Goal: Information Seeking & Learning: Learn about a topic

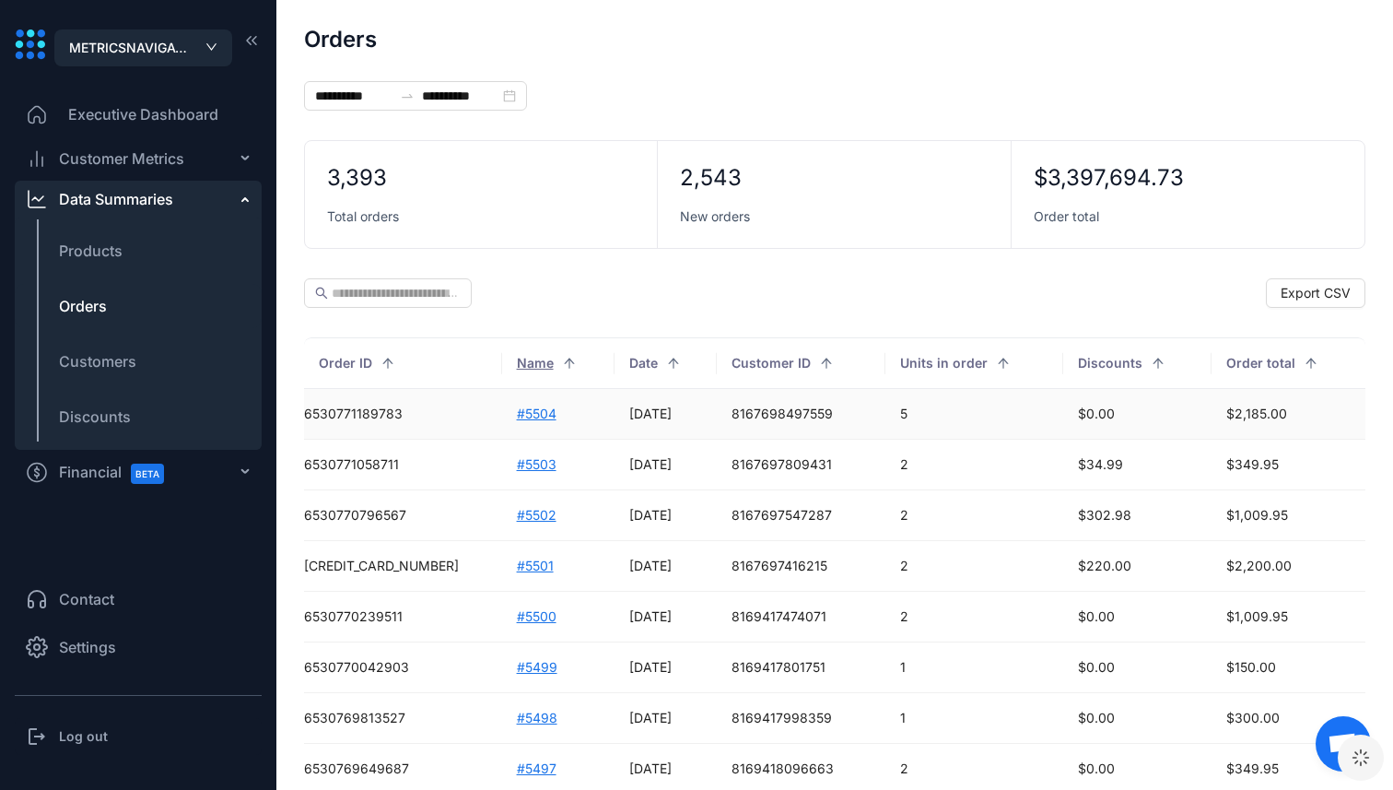
click at [502, 405] on td "#5504" at bounding box center [558, 414] width 113 height 51
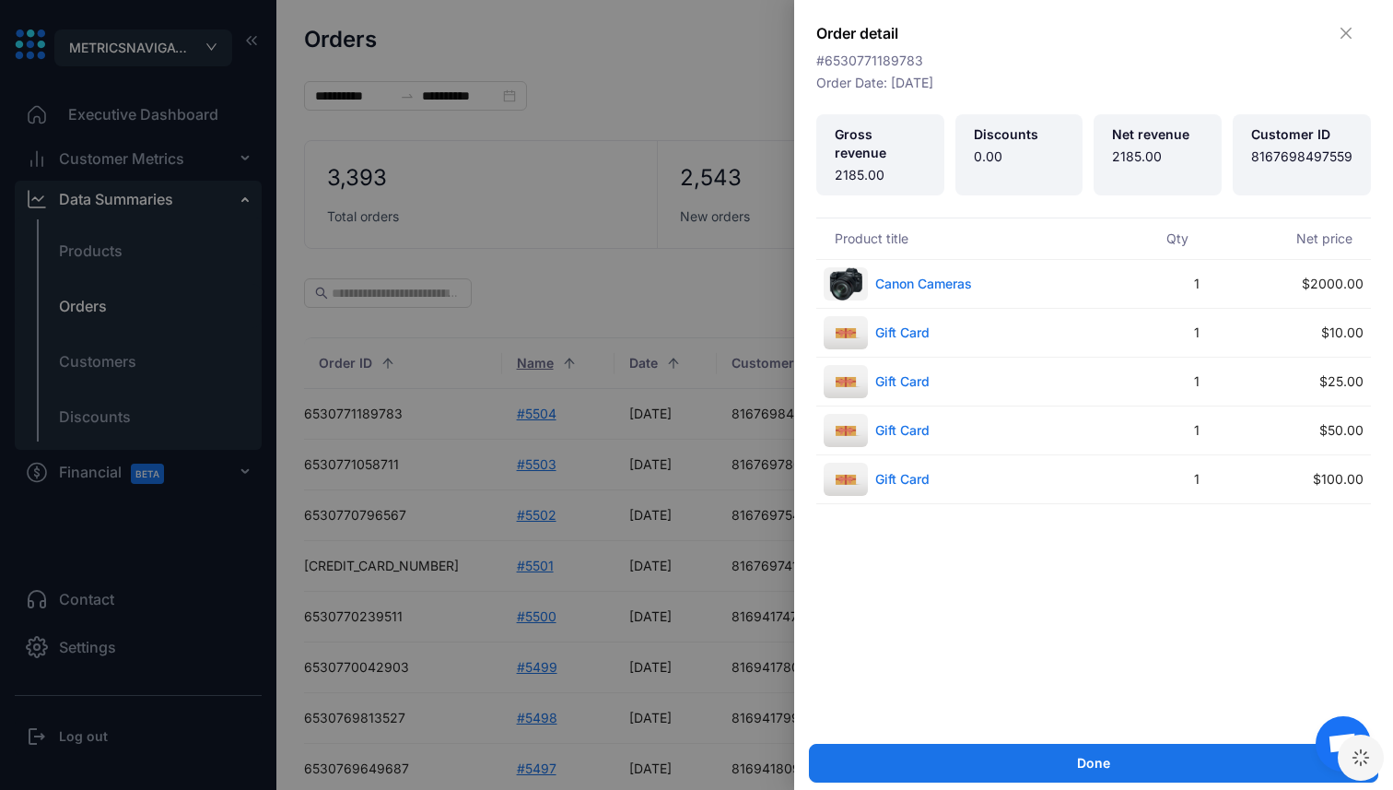
click at [484, 405] on div at bounding box center [696, 395] width 1393 height 790
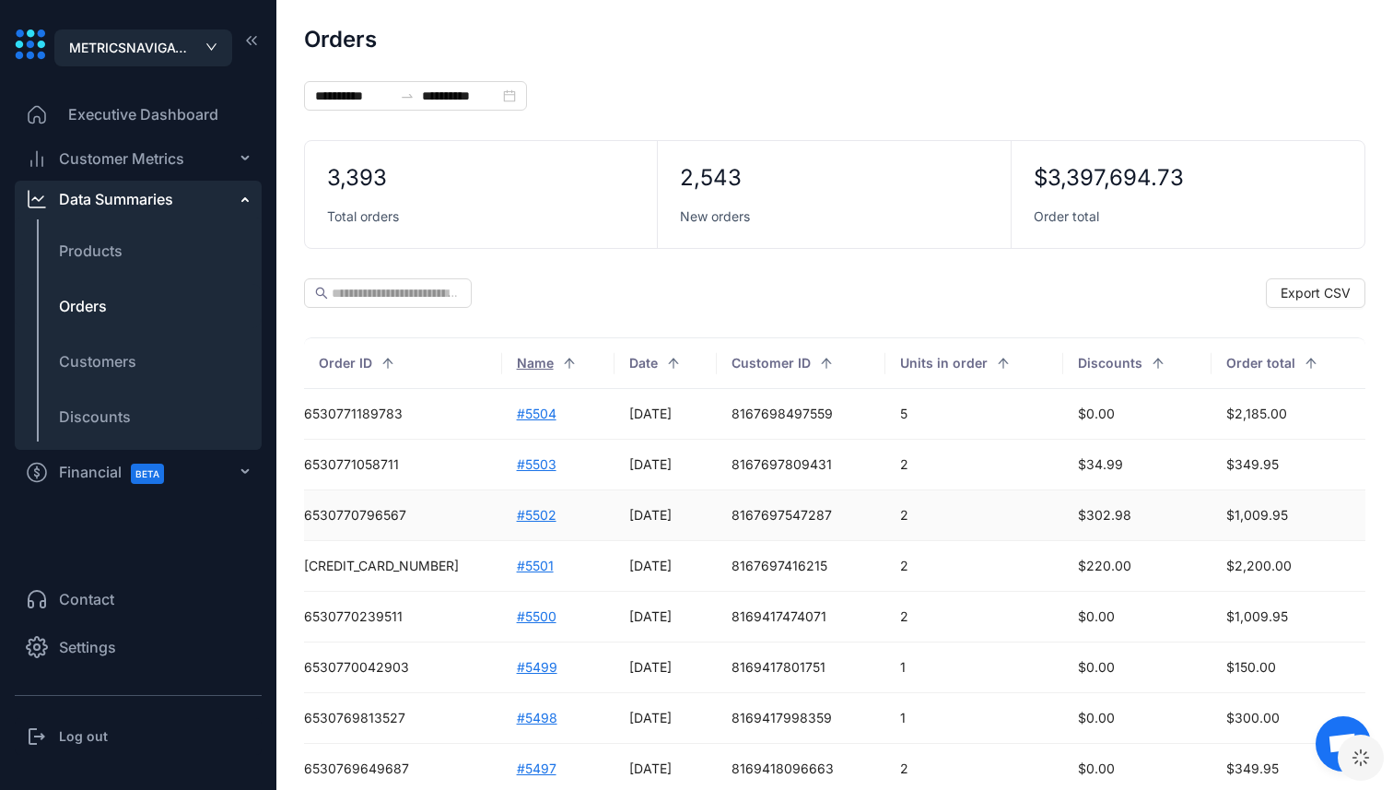
click at [502, 515] on td "#5502" at bounding box center [558, 515] width 113 height 51
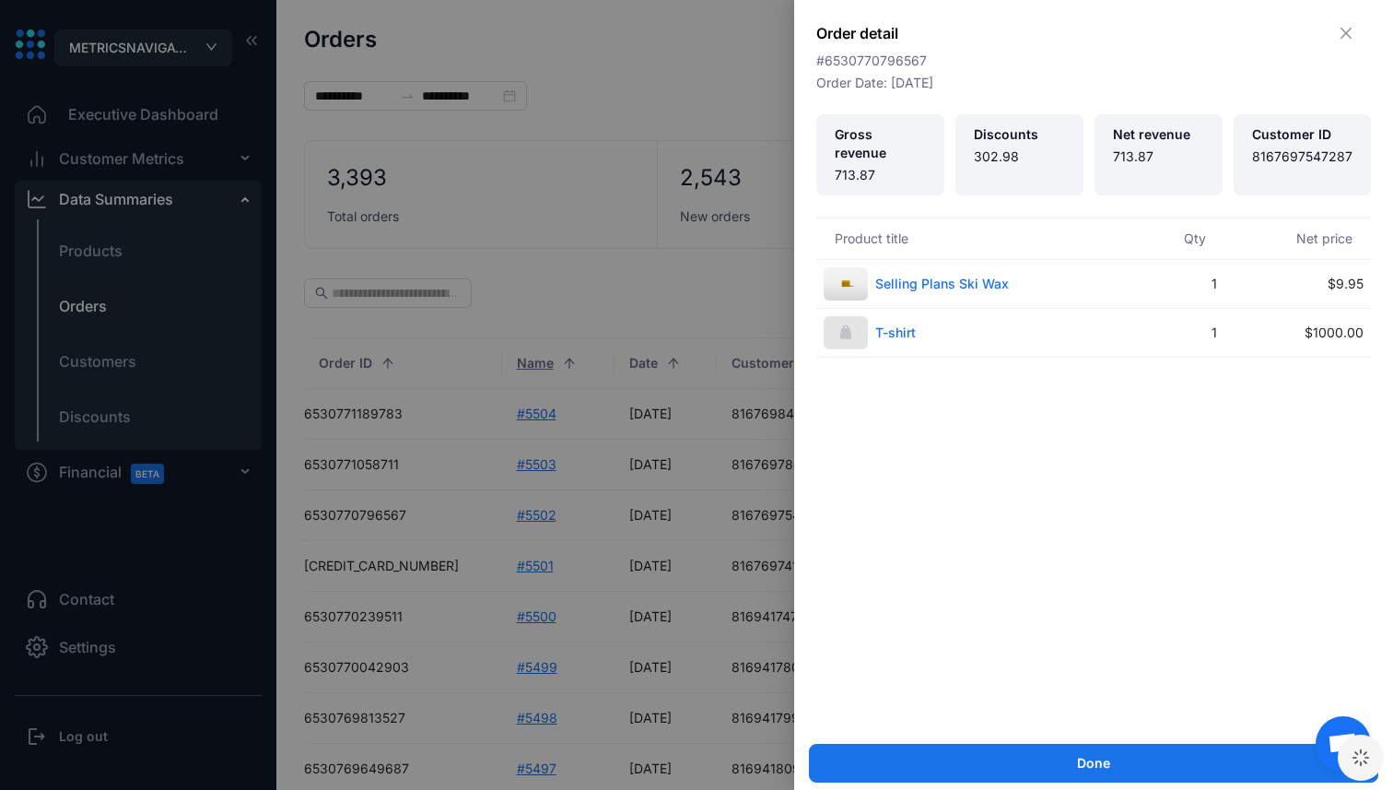
click at [471, 515] on div at bounding box center [696, 395] width 1393 height 790
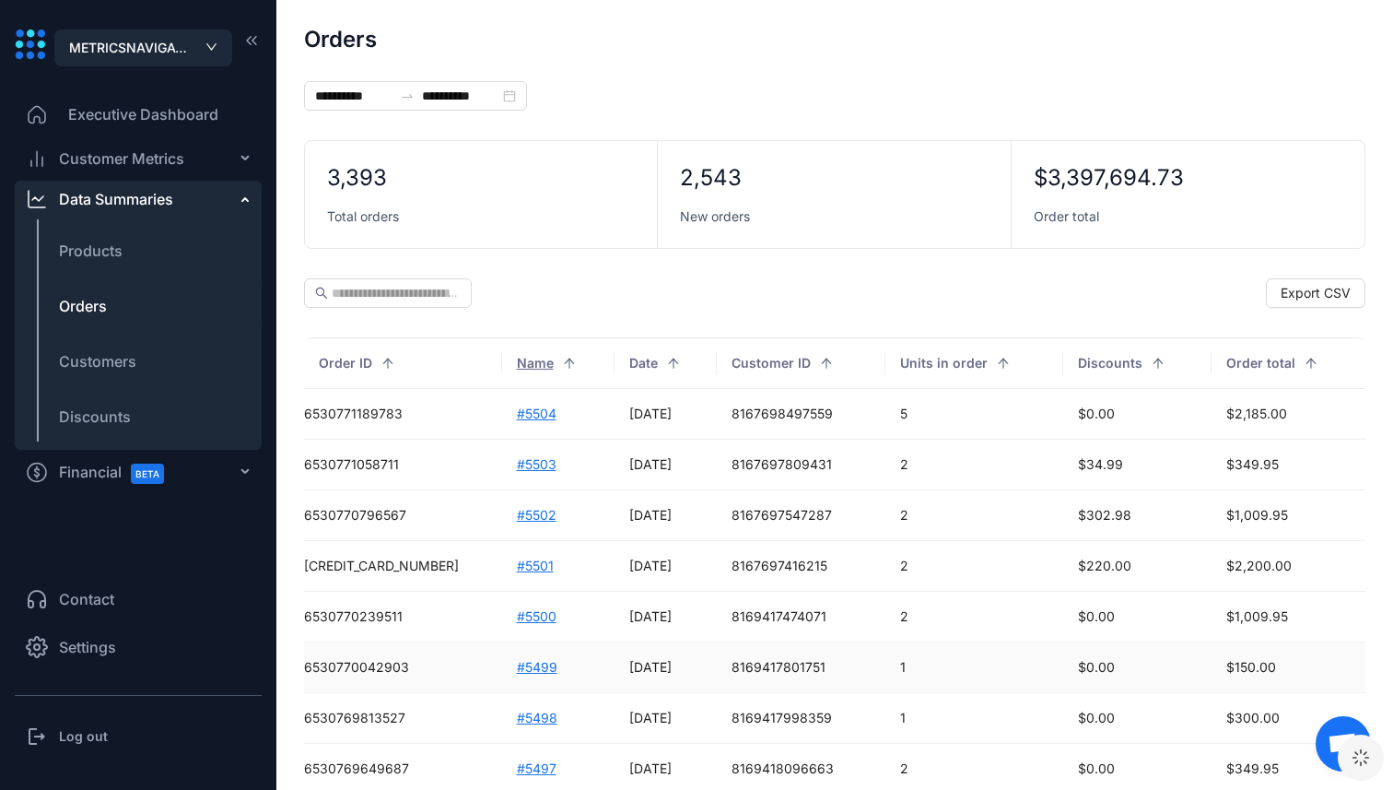
click at [502, 675] on td "#5499" at bounding box center [558, 667] width 113 height 51
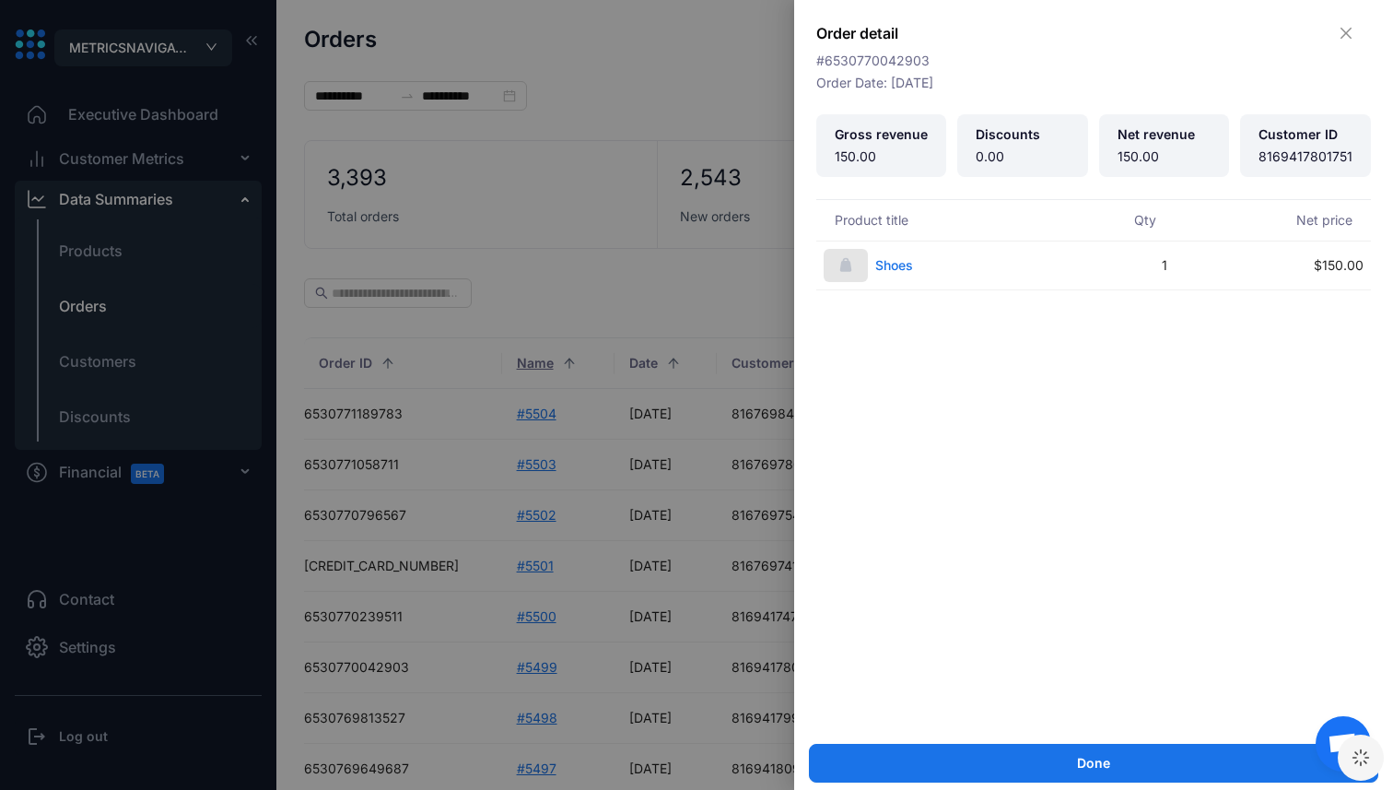
click at [475, 634] on div at bounding box center [696, 395] width 1393 height 790
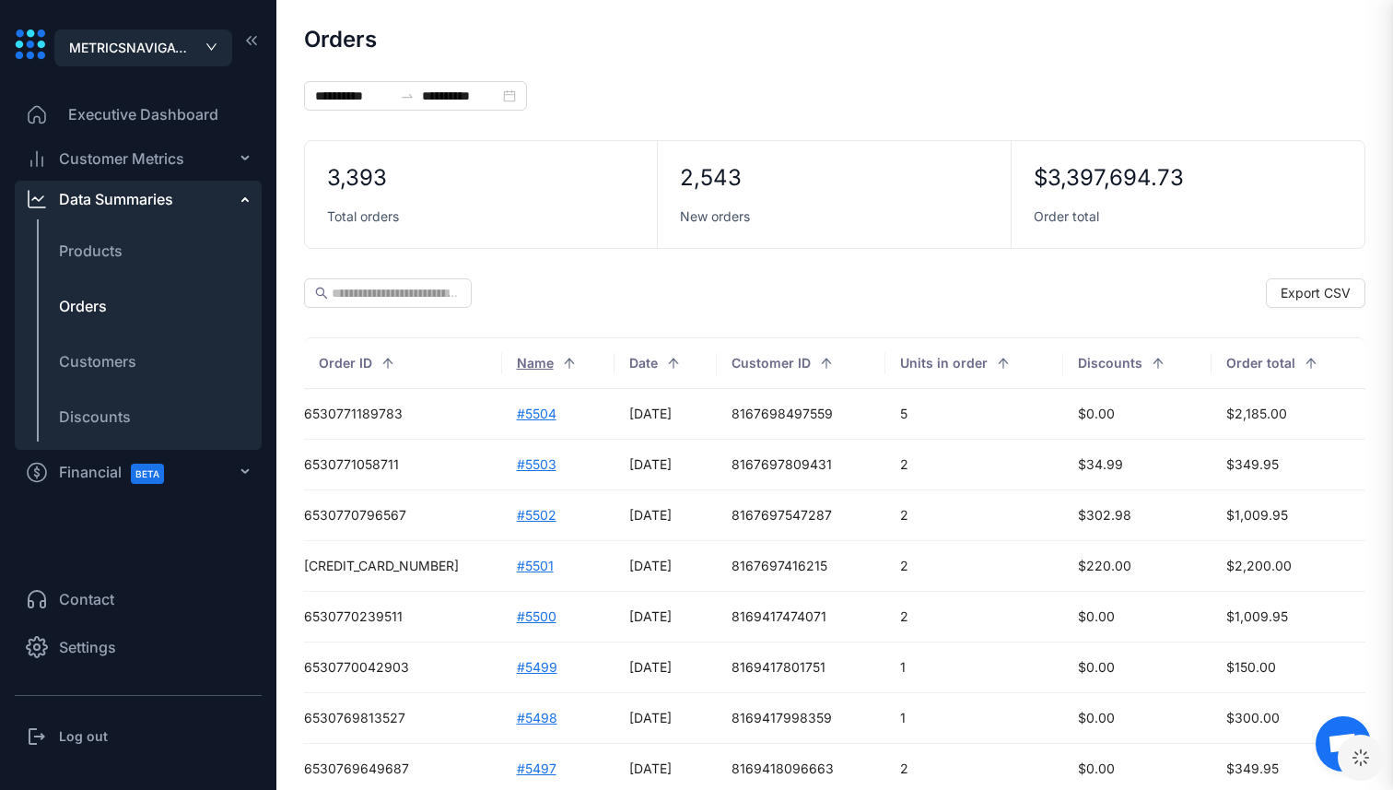
click at [502, 546] on td "#5501" at bounding box center [558, 566] width 113 height 51
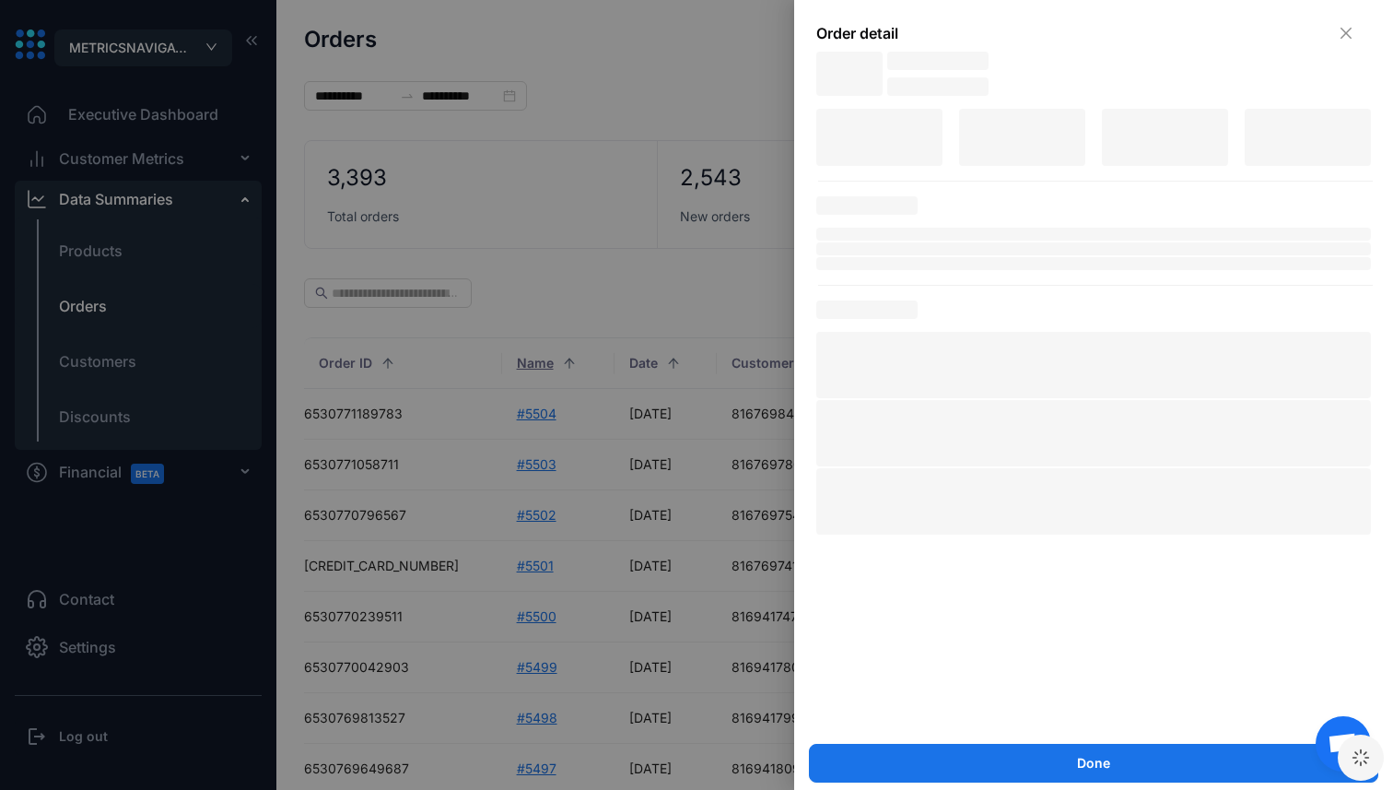
click at [475, 565] on div at bounding box center [696, 395] width 1393 height 790
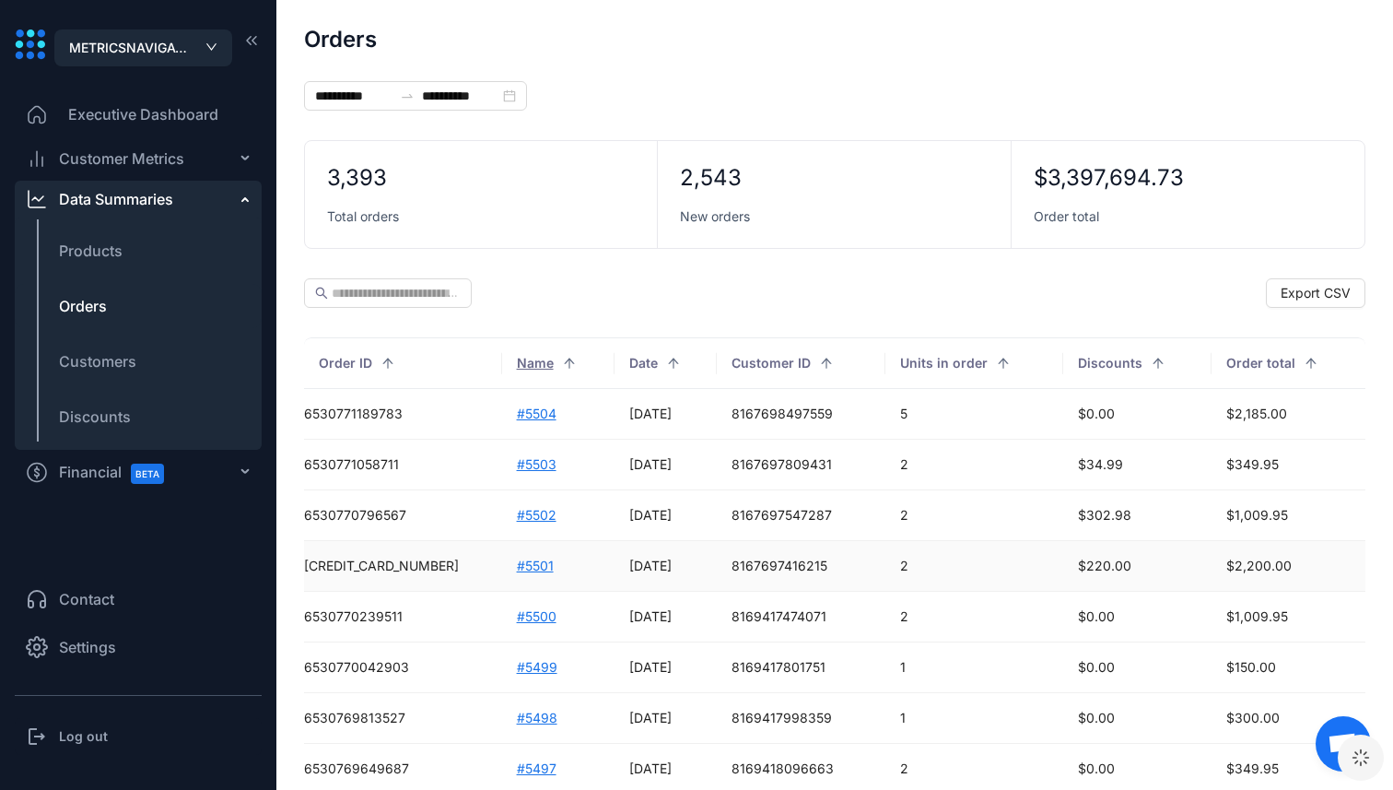
click at [502, 565] on td "#5501" at bounding box center [558, 566] width 113 height 51
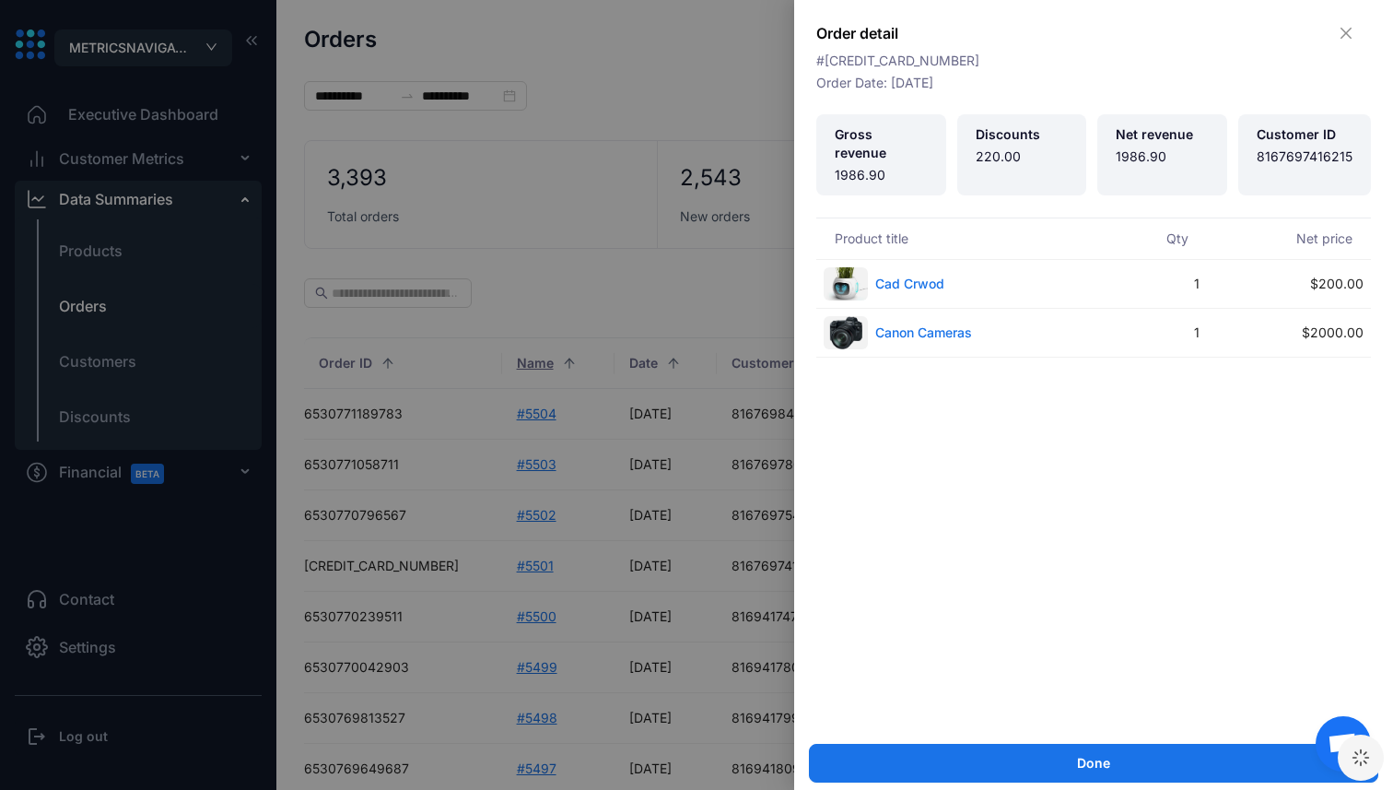
click at [475, 565] on div at bounding box center [696, 395] width 1393 height 790
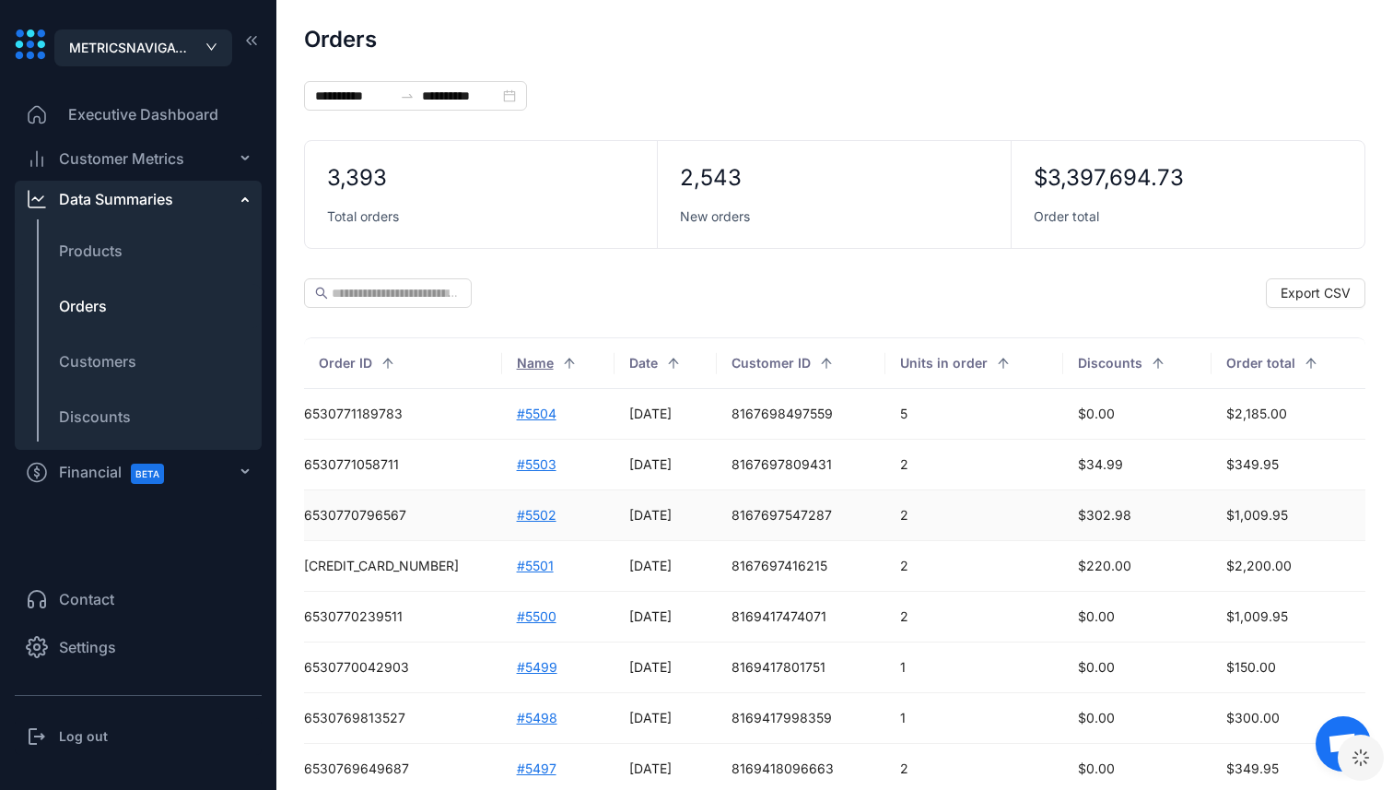
click at [502, 518] on td "#5502" at bounding box center [558, 515] width 113 height 51
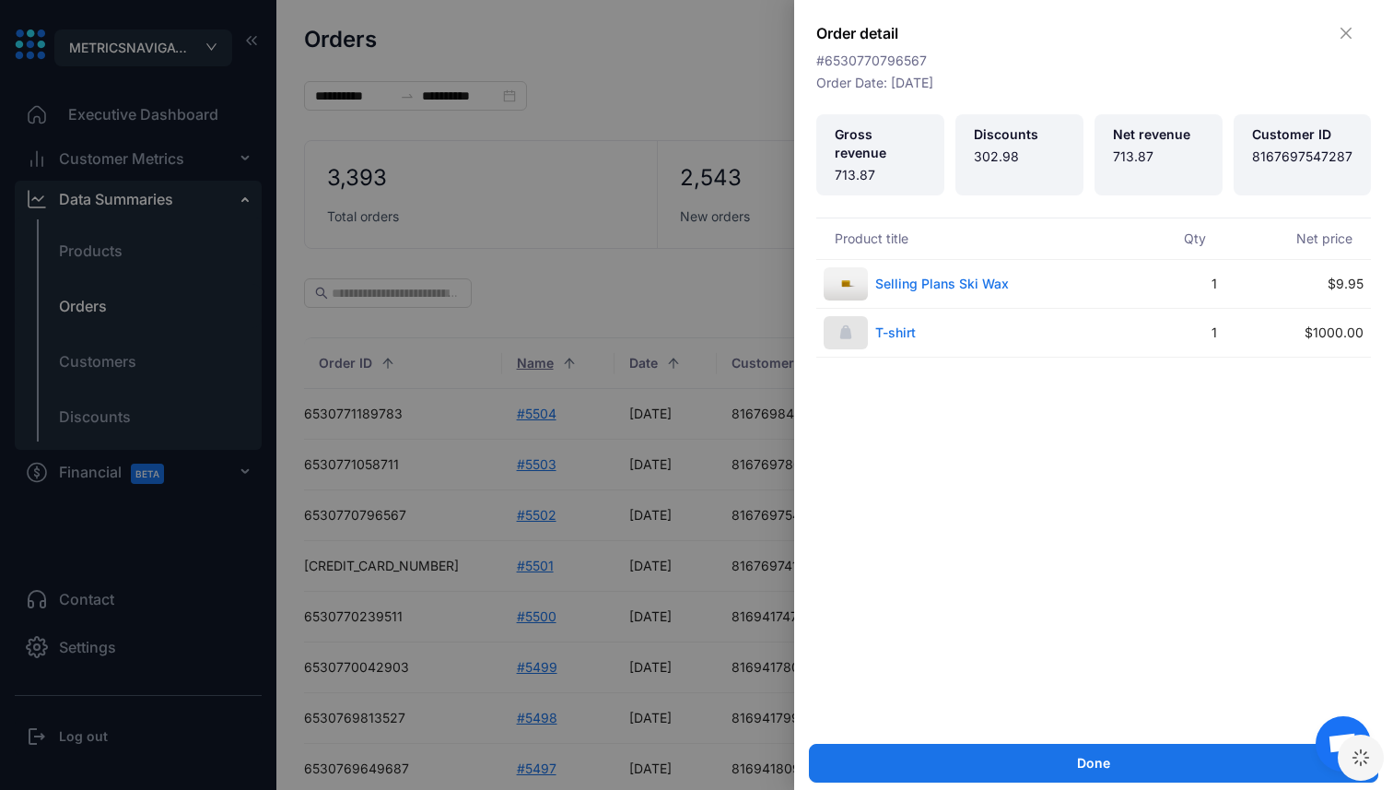
click at [475, 514] on div at bounding box center [696, 395] width 1393 height 790
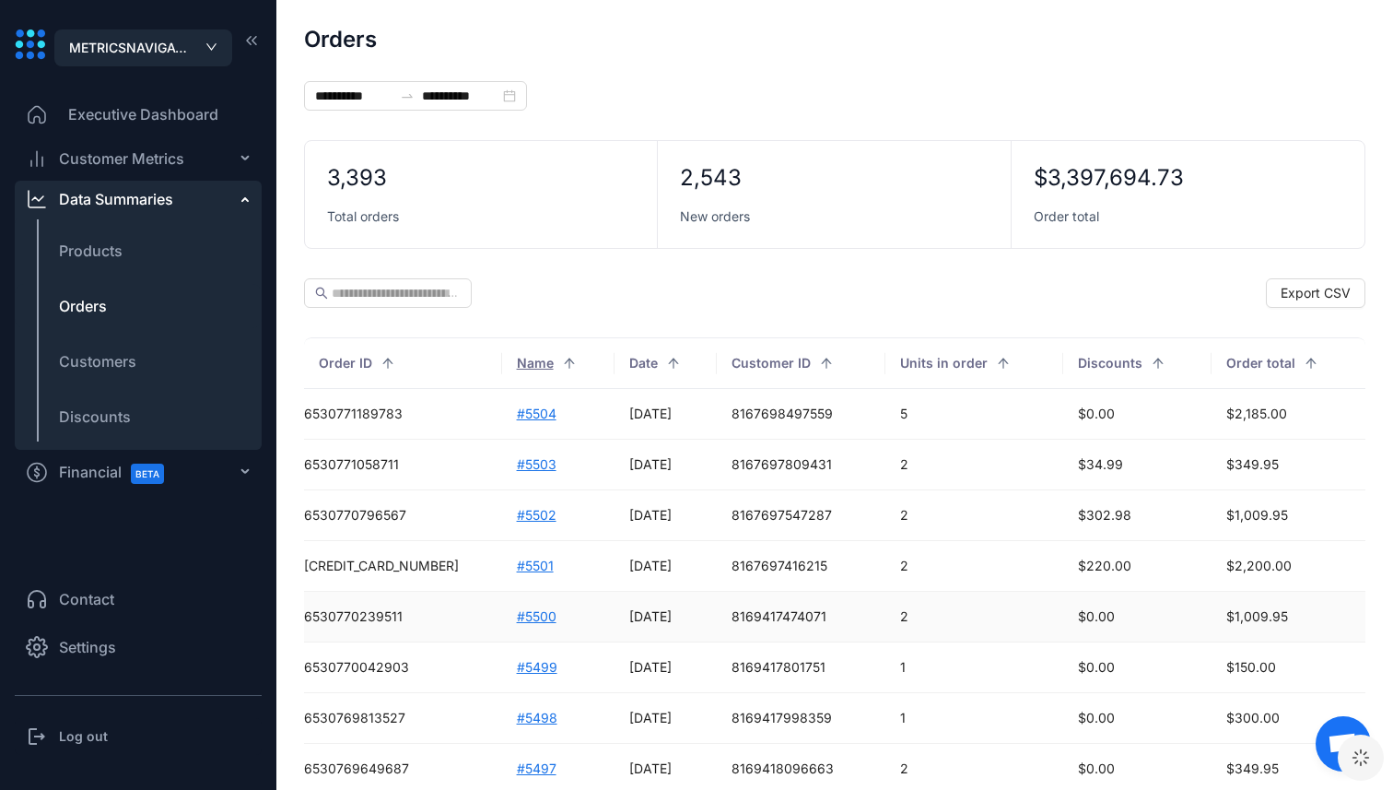
click at [502, 613] on td "#5500" at bounding box center [558, 617] width 113 height 51
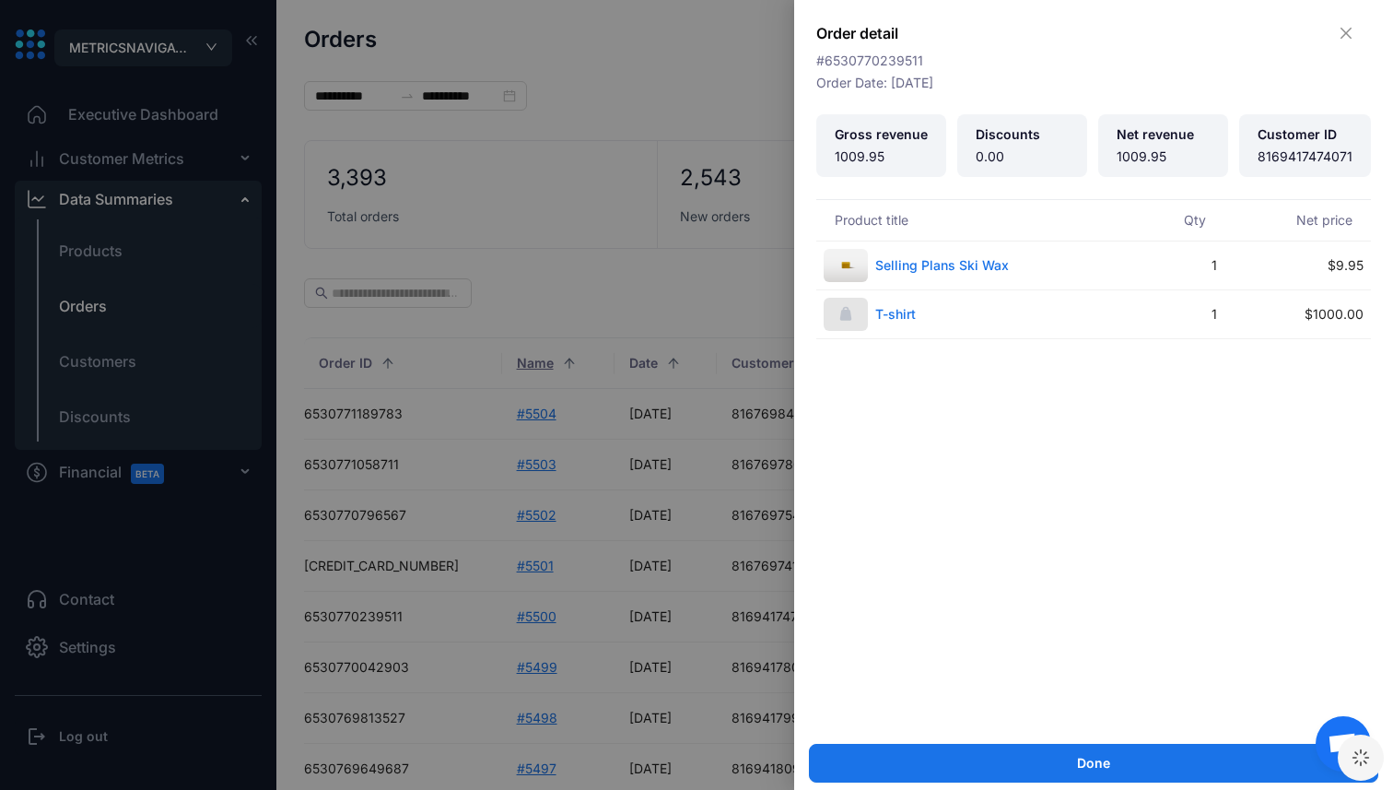
click at [474, 613] on div at bounding box center [696, 395] width 1393 height 790
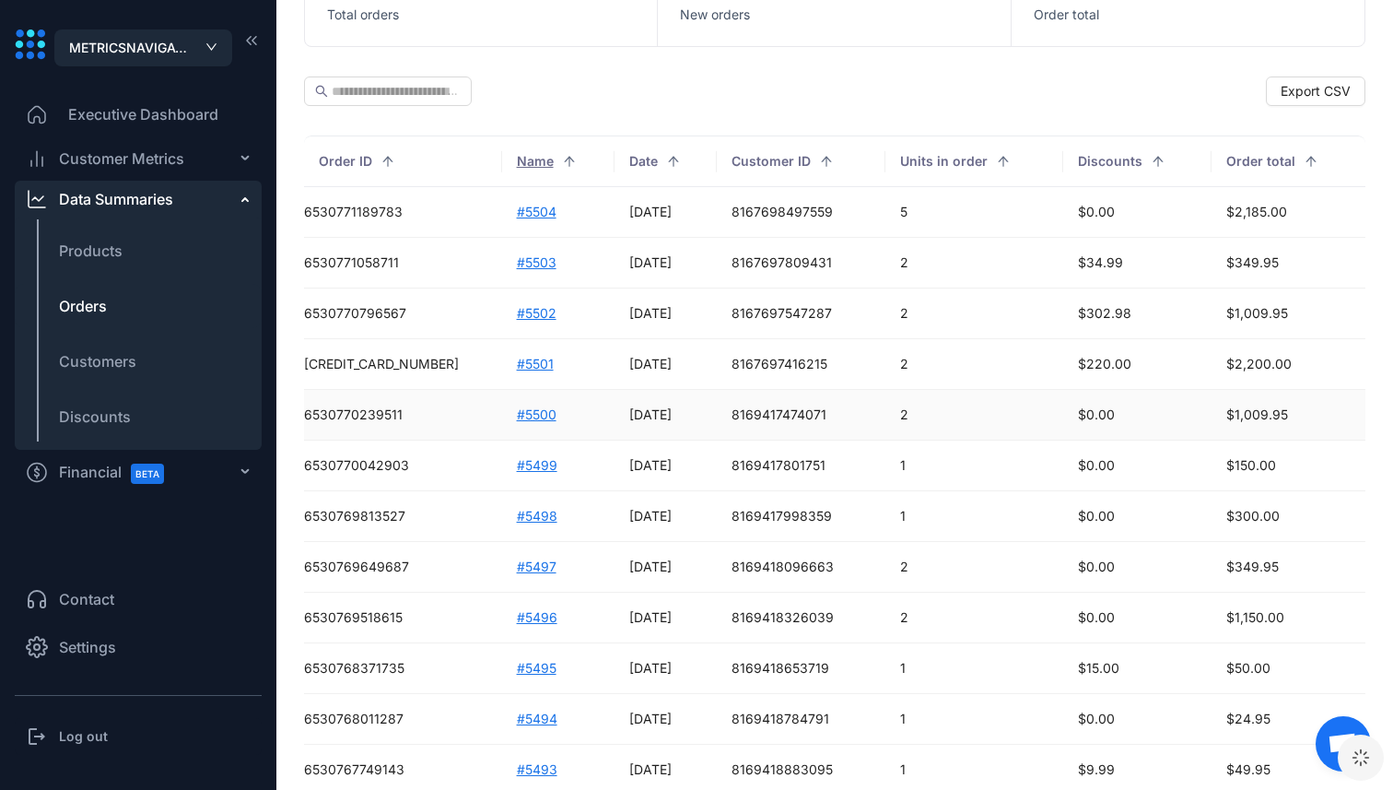
scroll to position [377, 0]
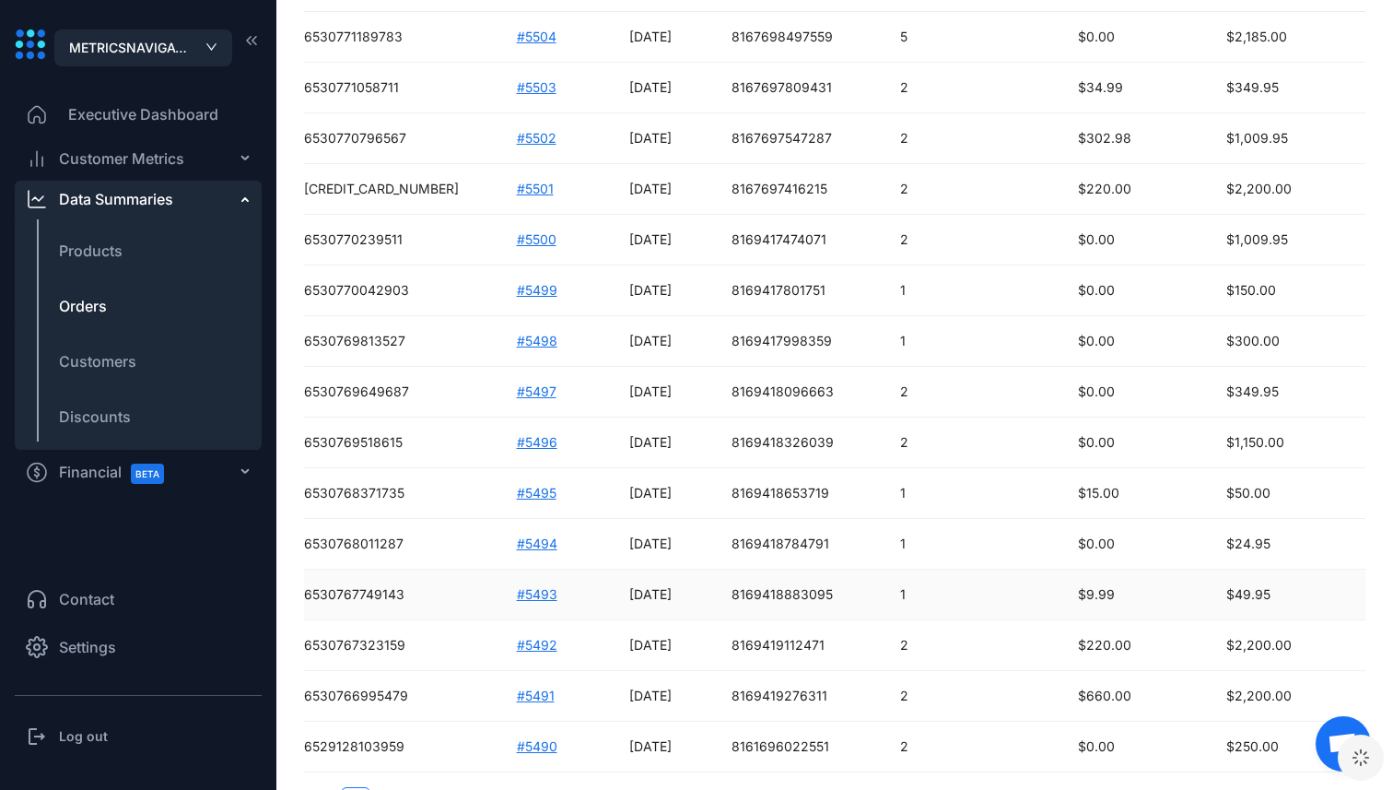
click at [502, 595] on td "#5493" at bounding box center [558, 594] width 113 height 51
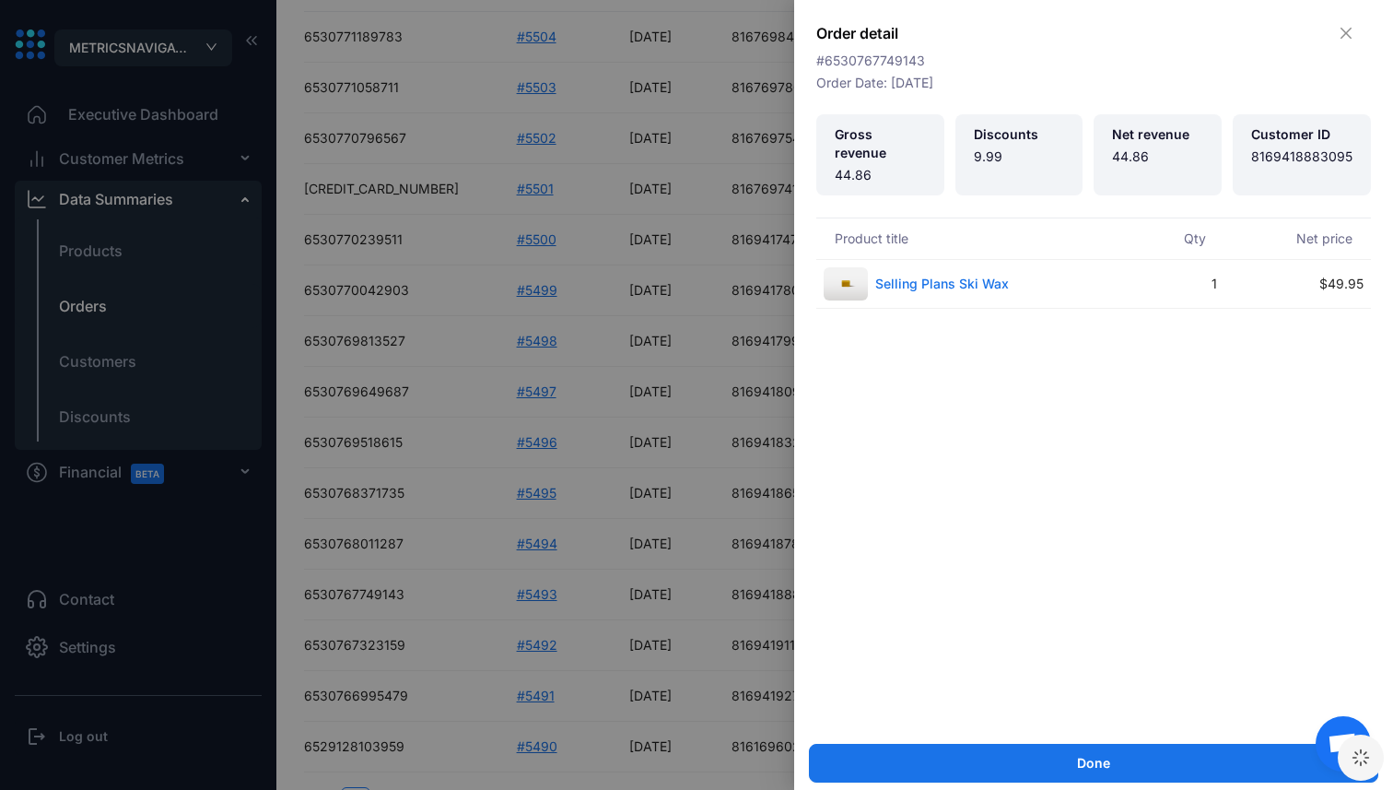
click at [96, 257] on div at bounding box center [696, 395] width 1393 height 790
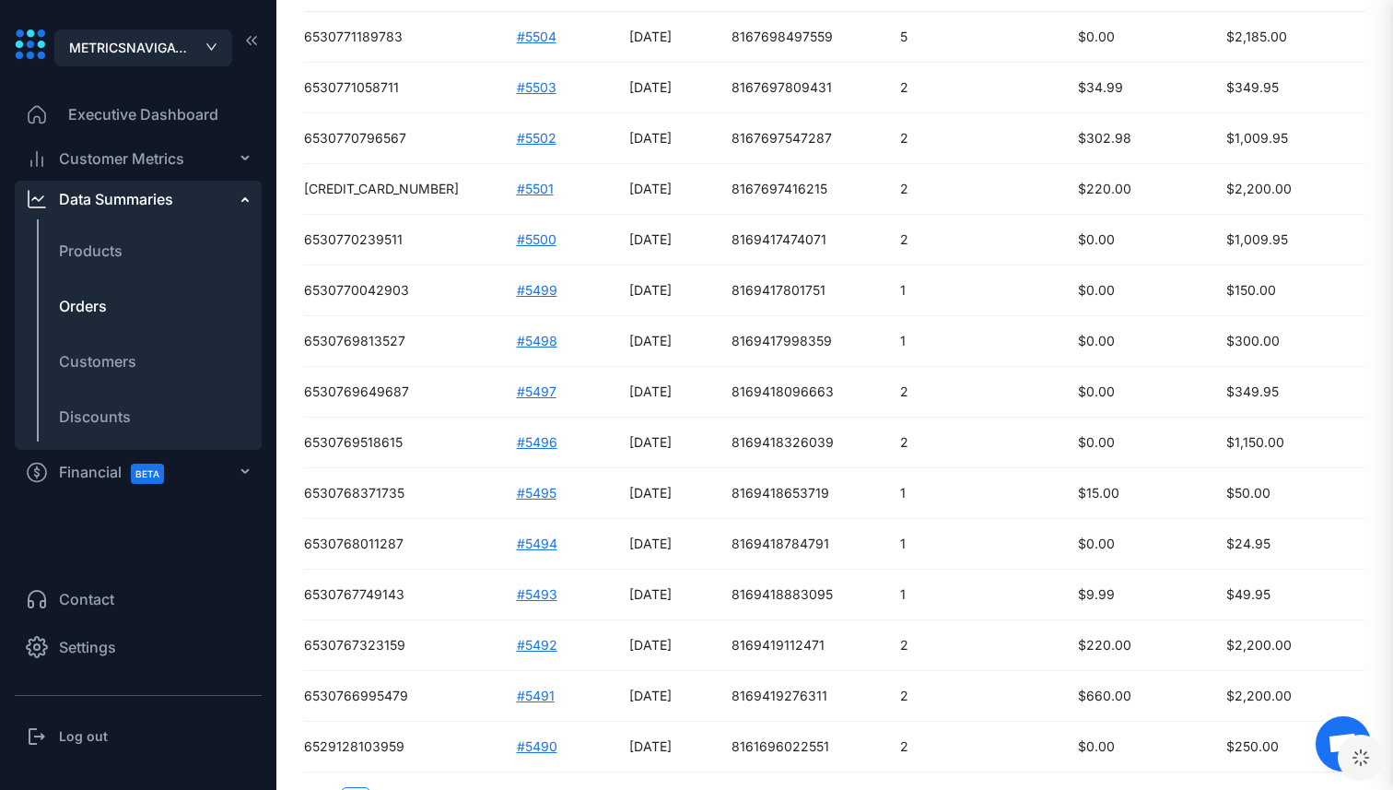
click at [96, 257] on div at bounding box center [696, 395] width 1393 height 790
click at [96, 257] on span "Products" at bounding box center [91, 251] width 64 height 22
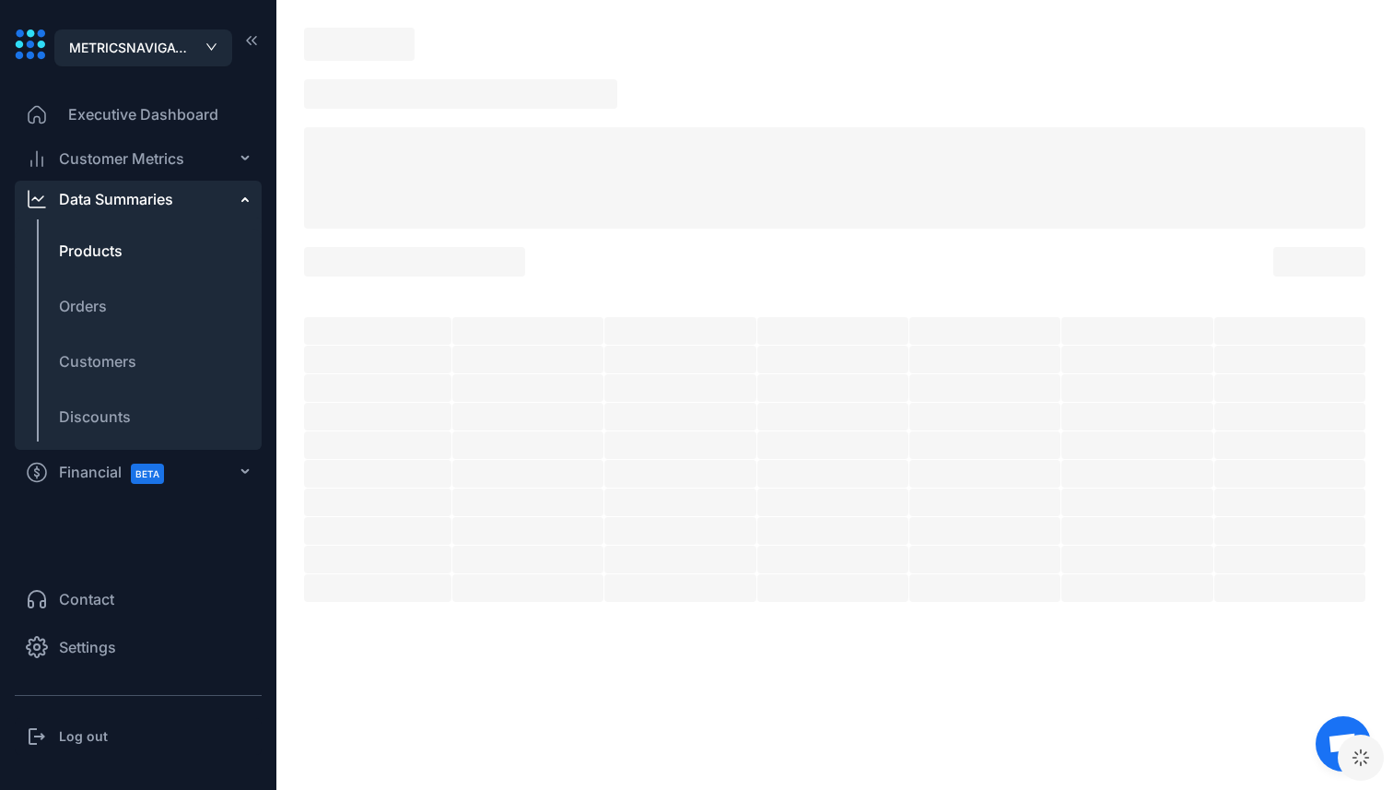
type input "**********"
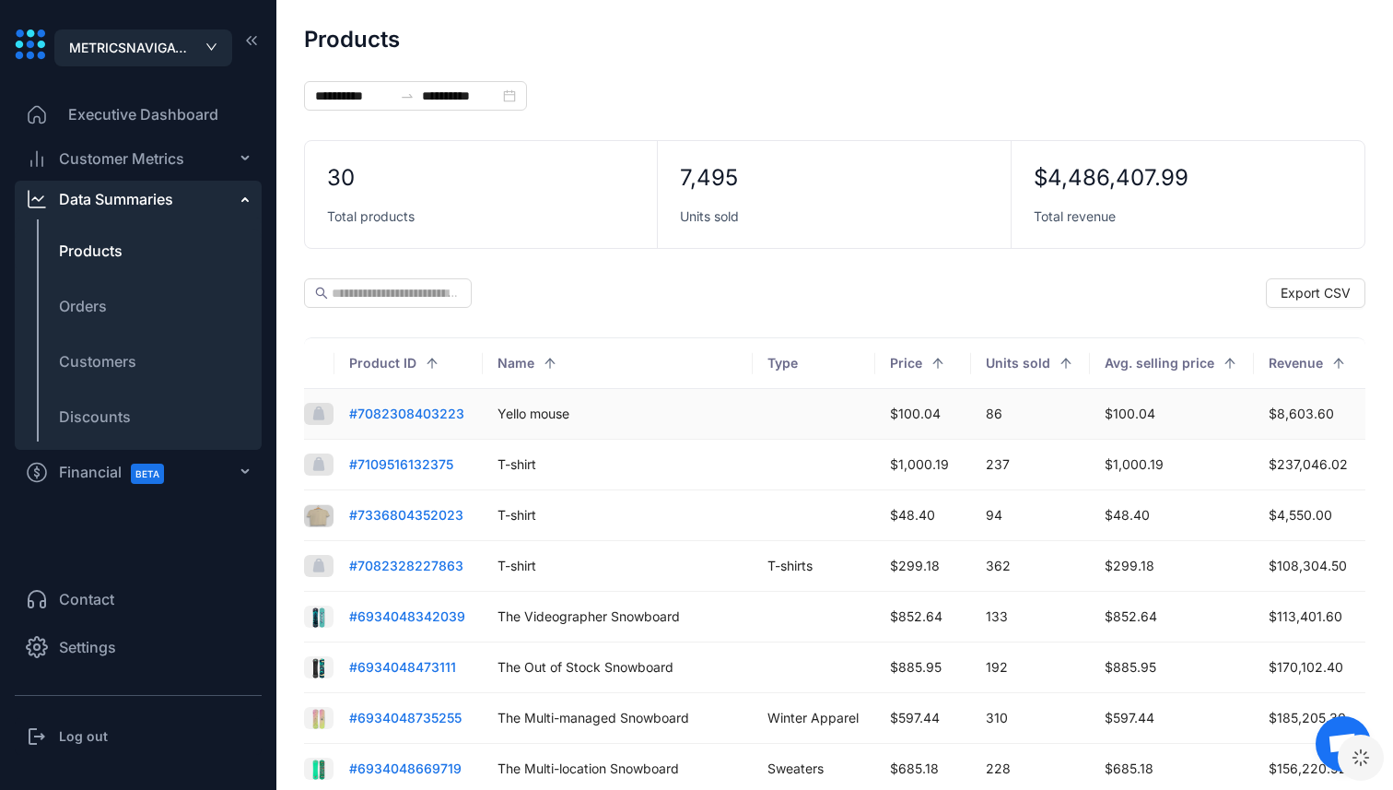
click at [408, 410] on span "# 7082308403223" at bounding box center [406, 413] width 115 height 16
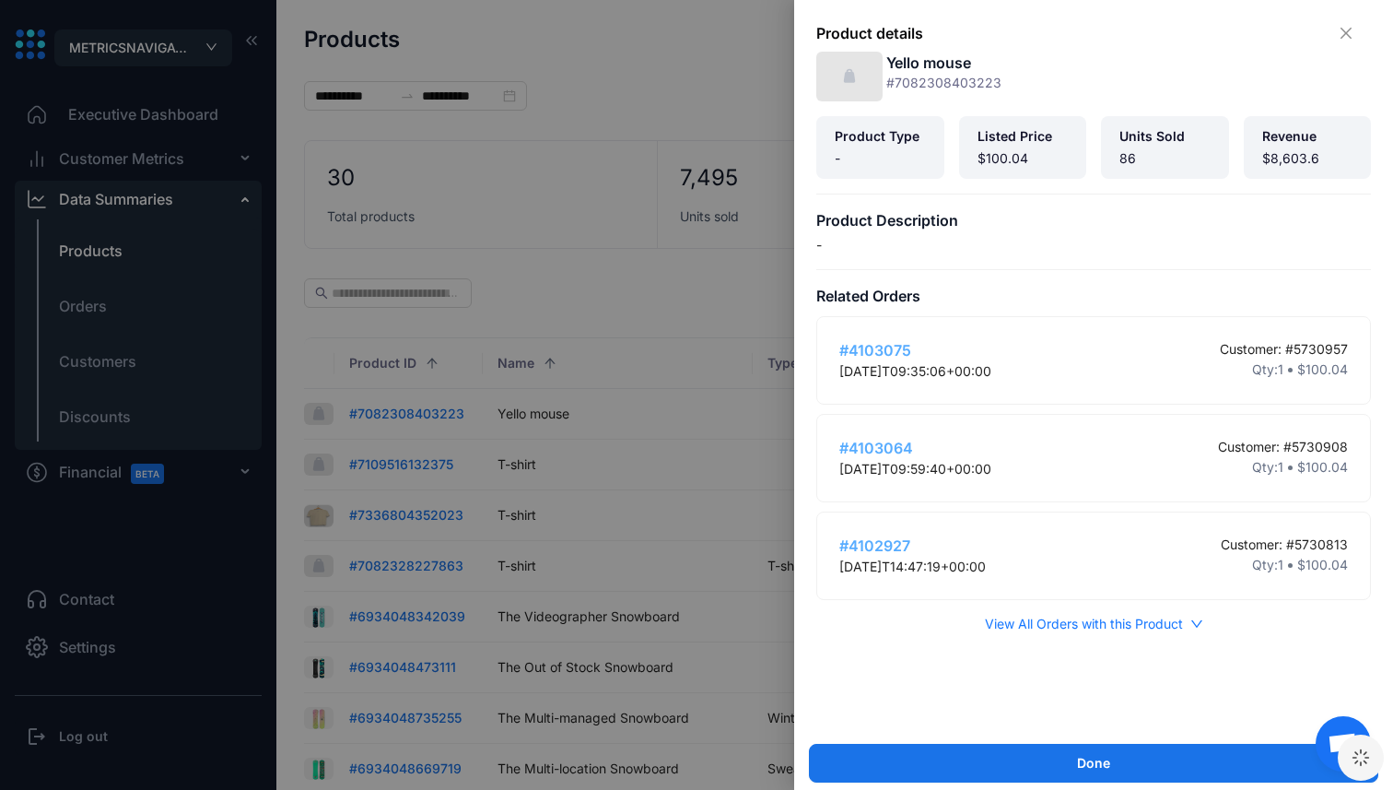
click at [869, 347] on h5 "# 4103075" at bounding box center [915, 350] width 152 height 22
click at [1010, 623] on span "View All Orders with this Product" at bounding box center [1084, 624] width 198 height 20
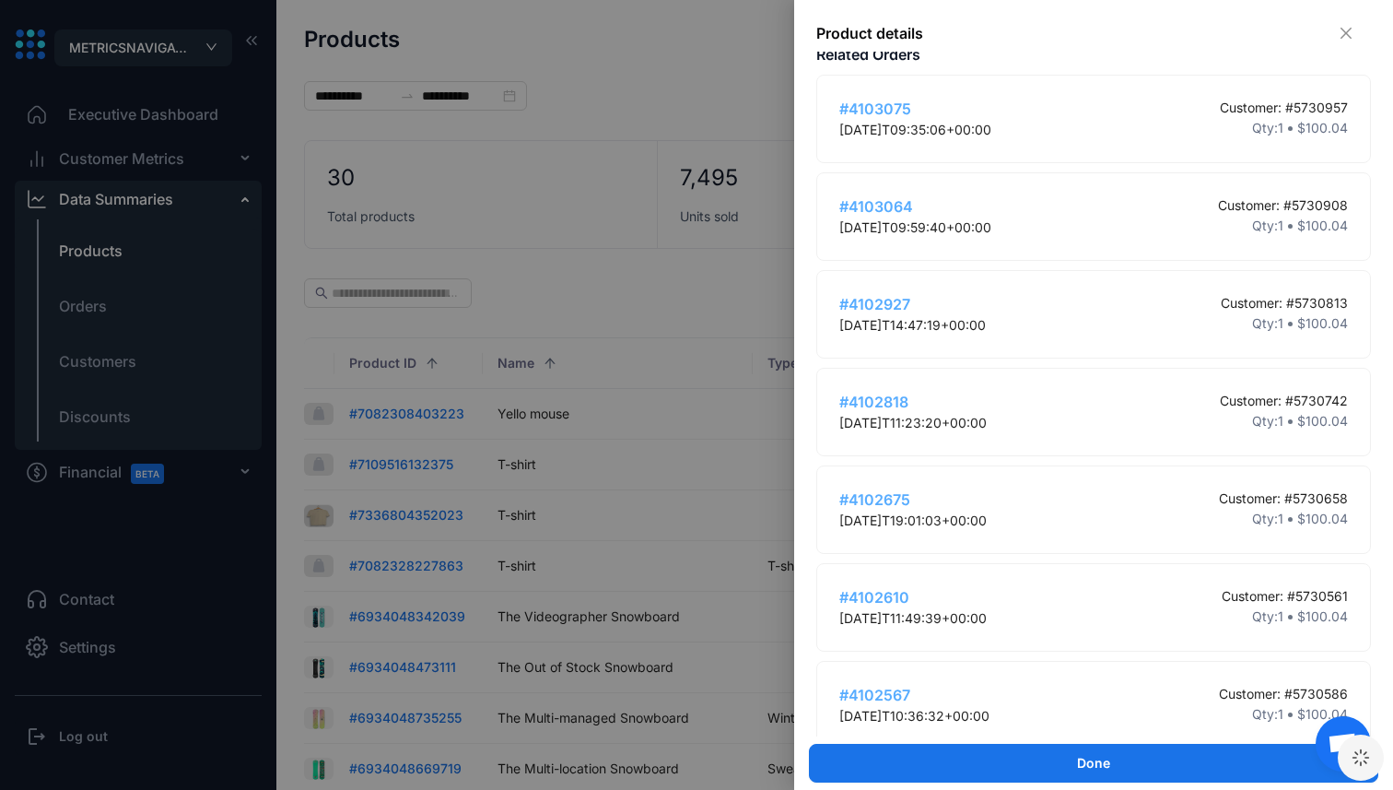
scroll to position [500, 0]
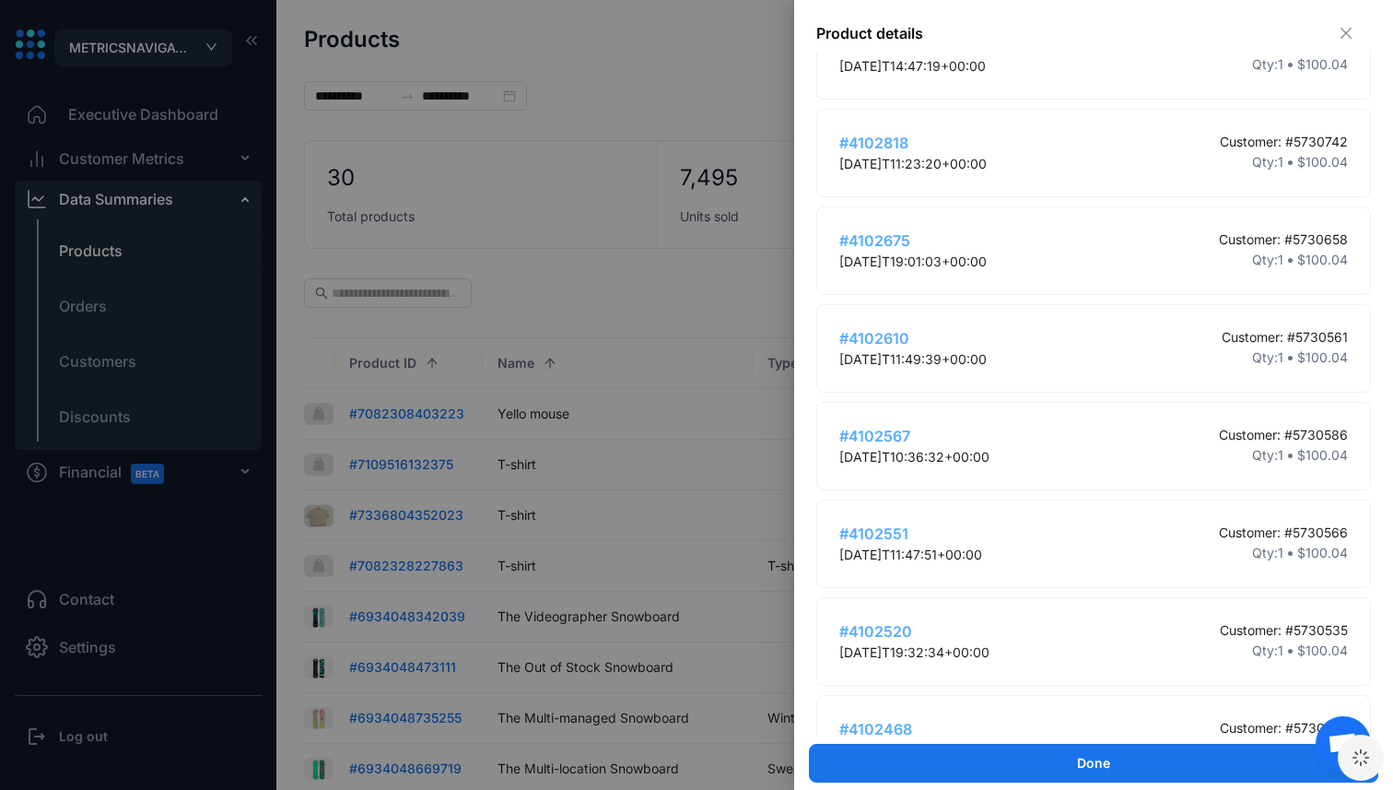
click at [890, 437] on h5 "# 4102567" at bounding box center [914, 436] width 150 height 22
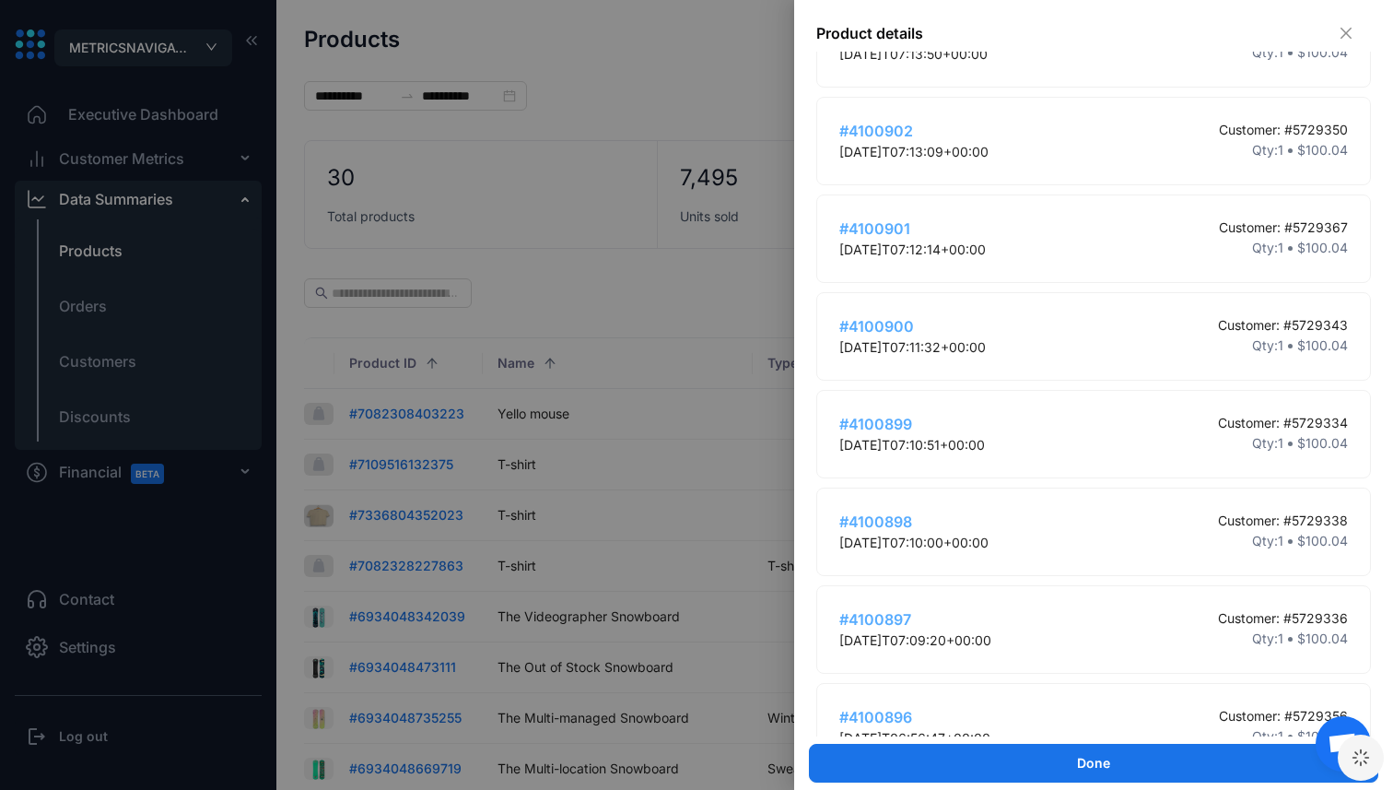
scroll to position [7993, 0]
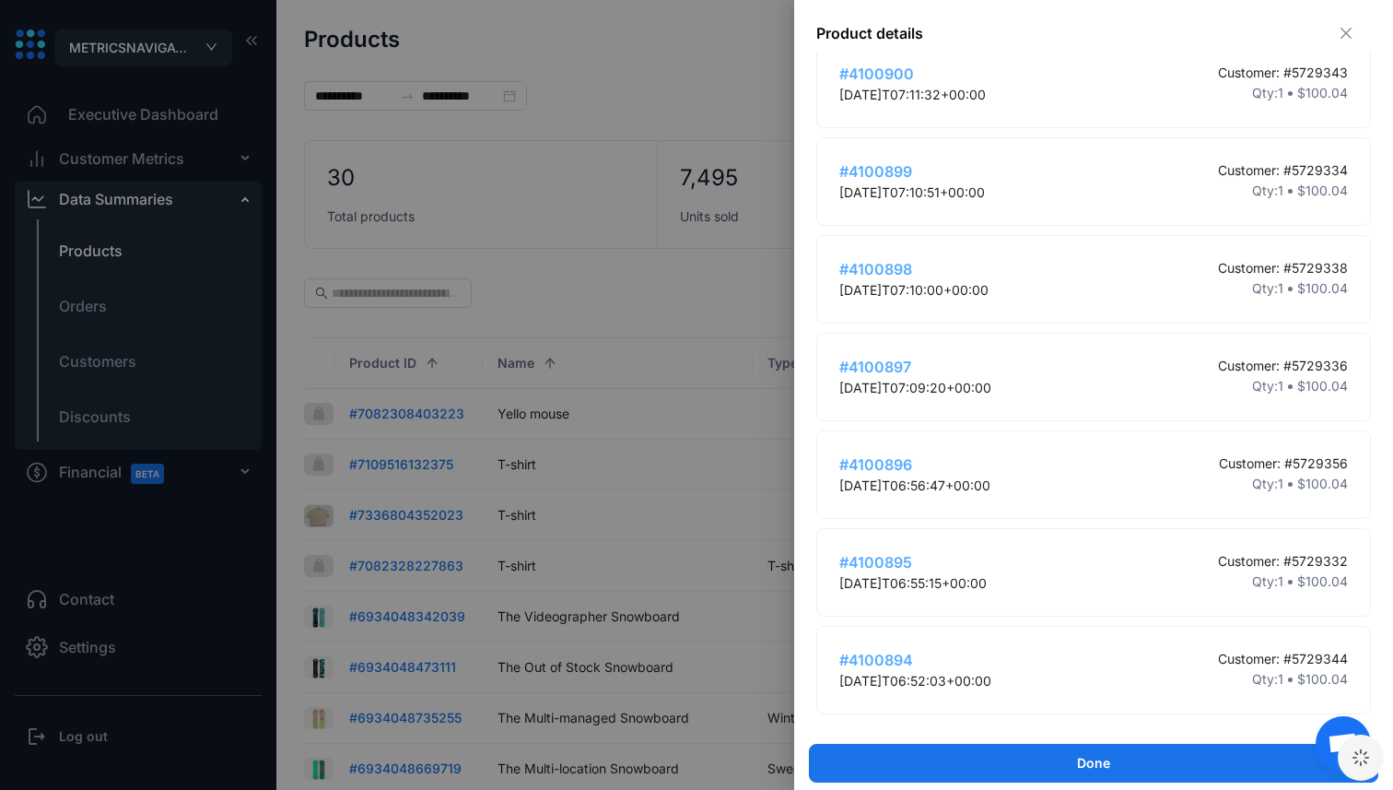
click at [619, 490] on div at bounding box center [696, 395] width 1393 height 790
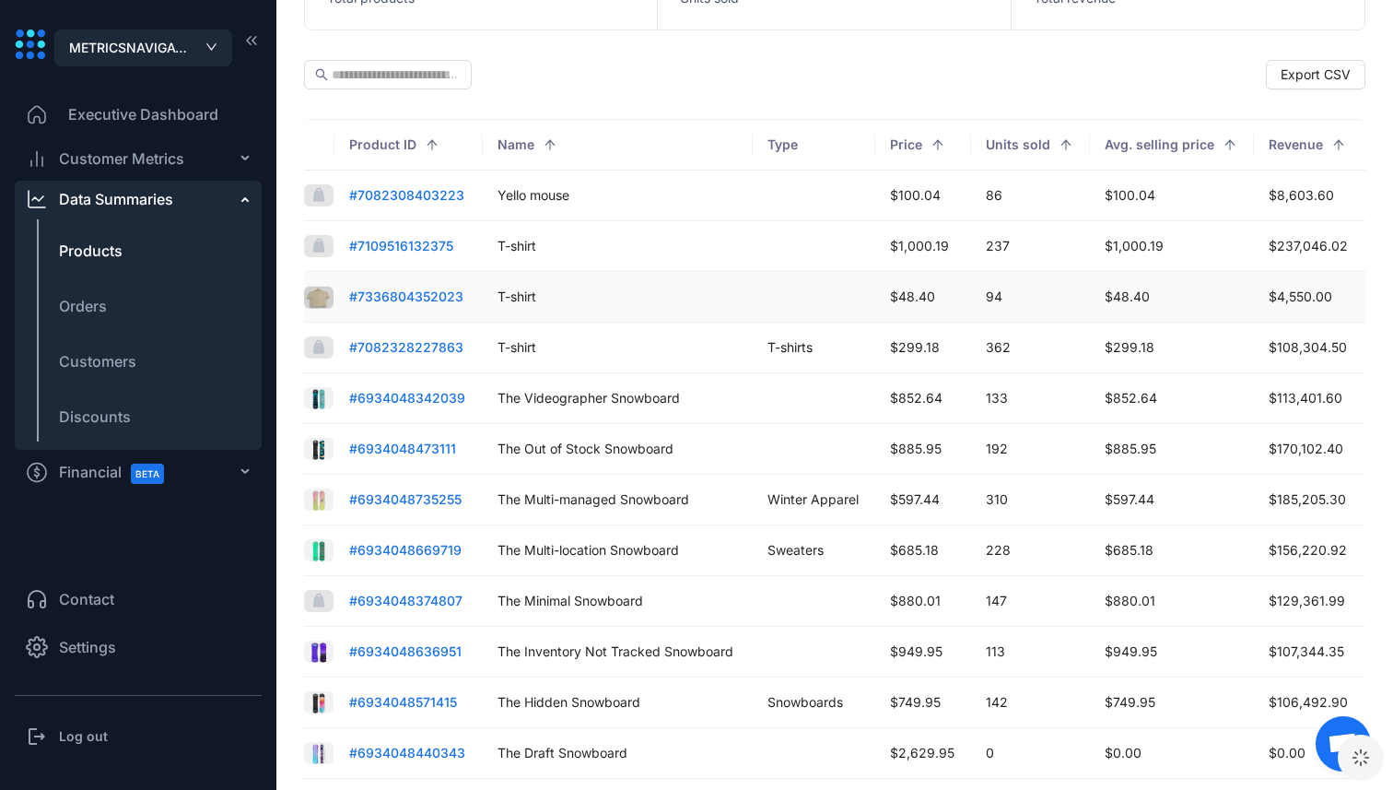
scroll to position [446, 0]
